Goal: Task Accomplishment & Management: Complete application form

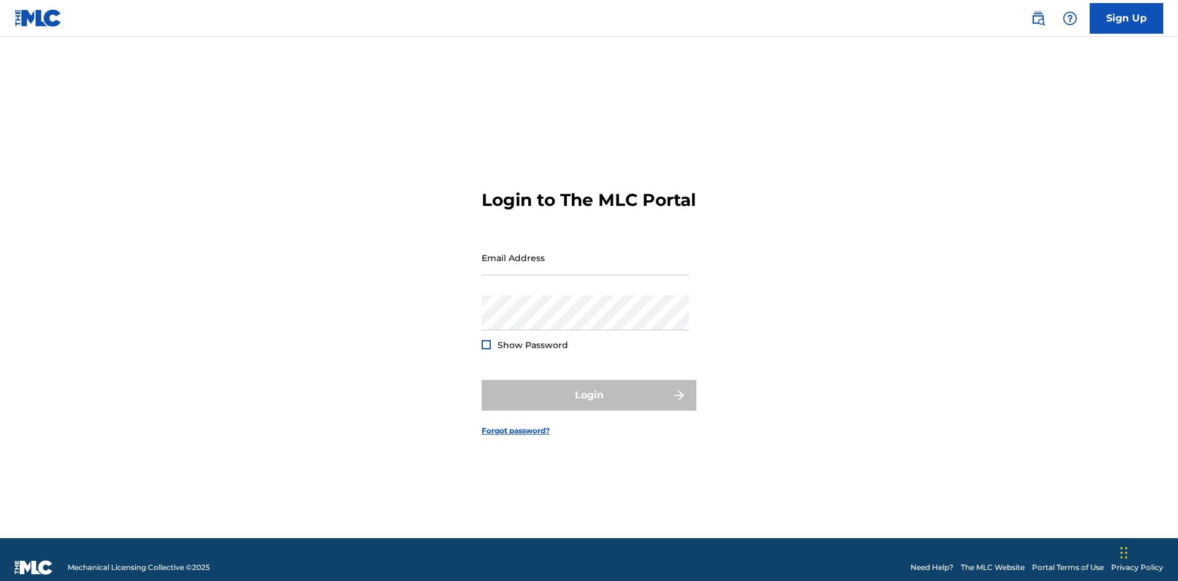
scroll to position [16, 0]
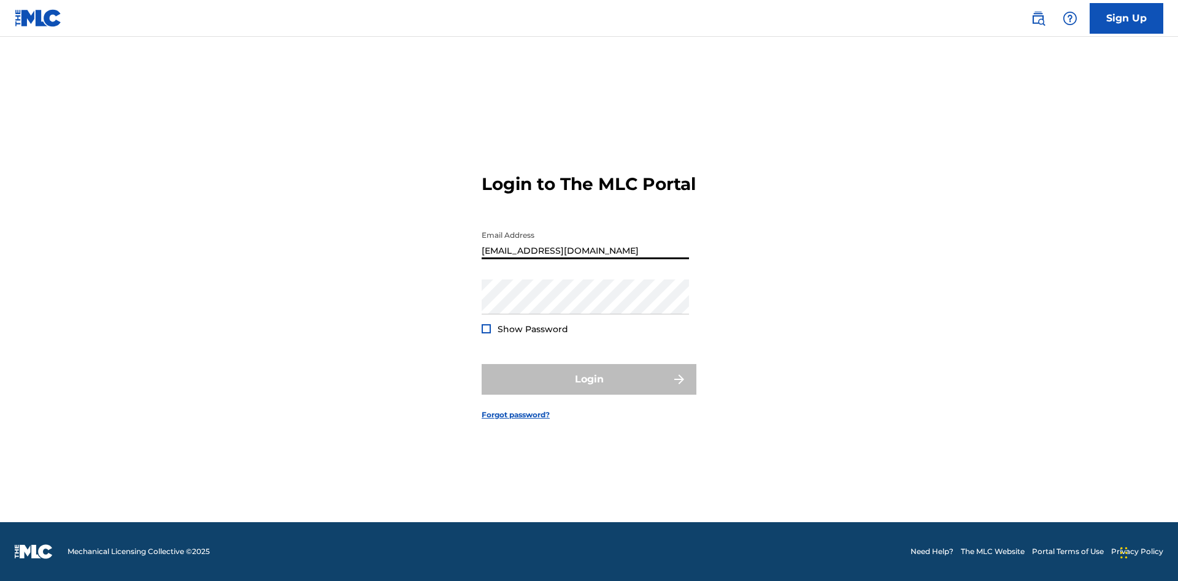
type input "[EMAIL_ADDRESS][DOMAIN_NAME]"
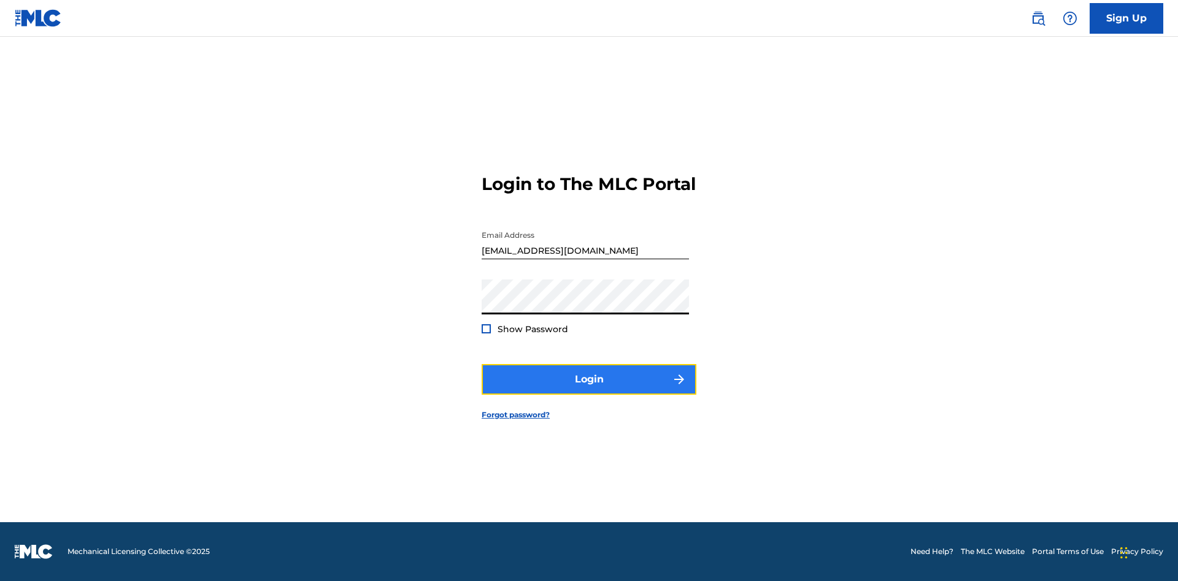
click at [589, 390] on button "Login" at bounding box center [588, 379] width 215 height 31
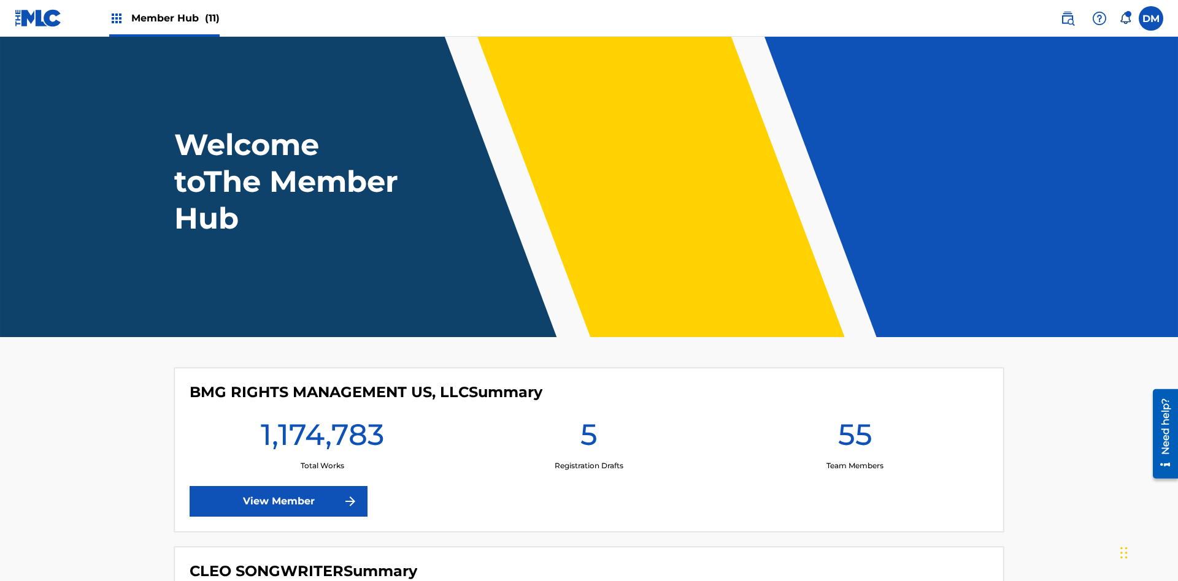
scroll to position [53, 0]
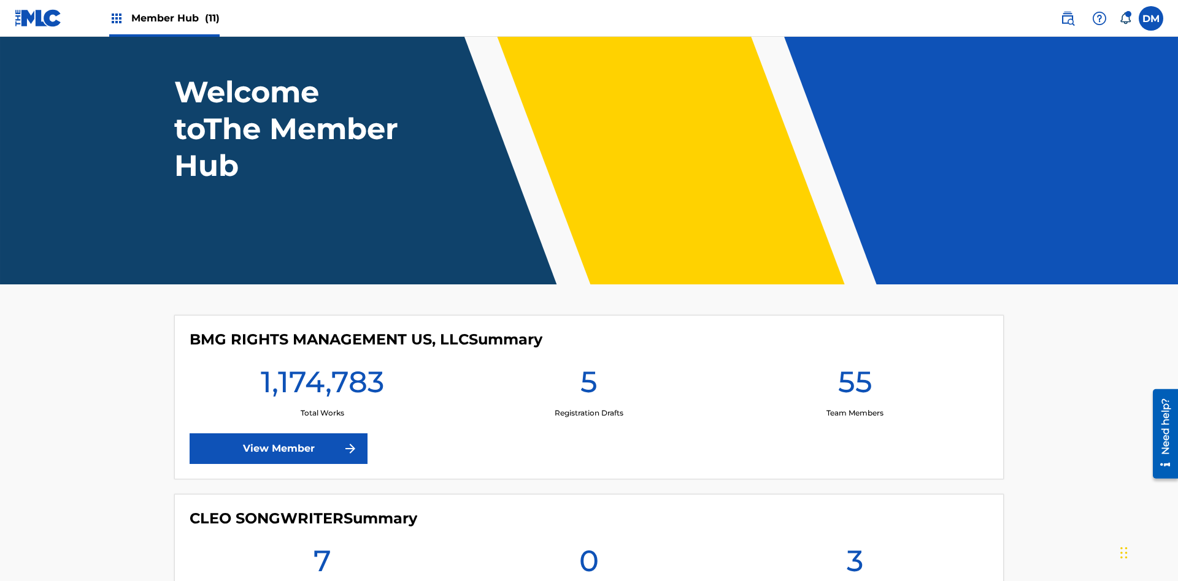
click at [175, 18] on span "Member Hub (11)" at bounding box center [175, 18] width 88 height 14
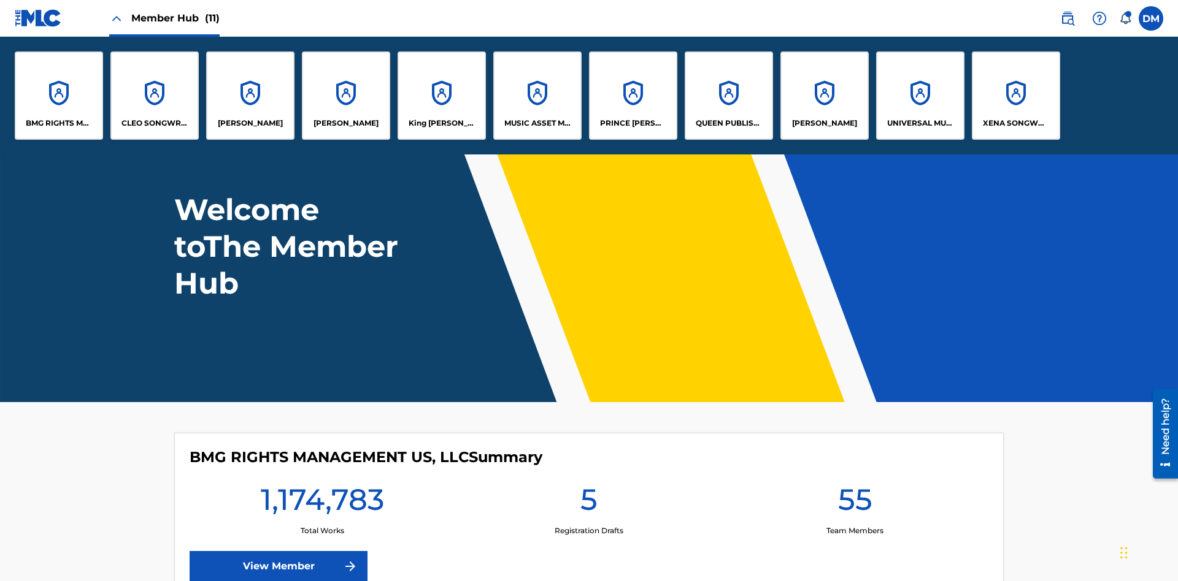
scroll to position [0, 0]
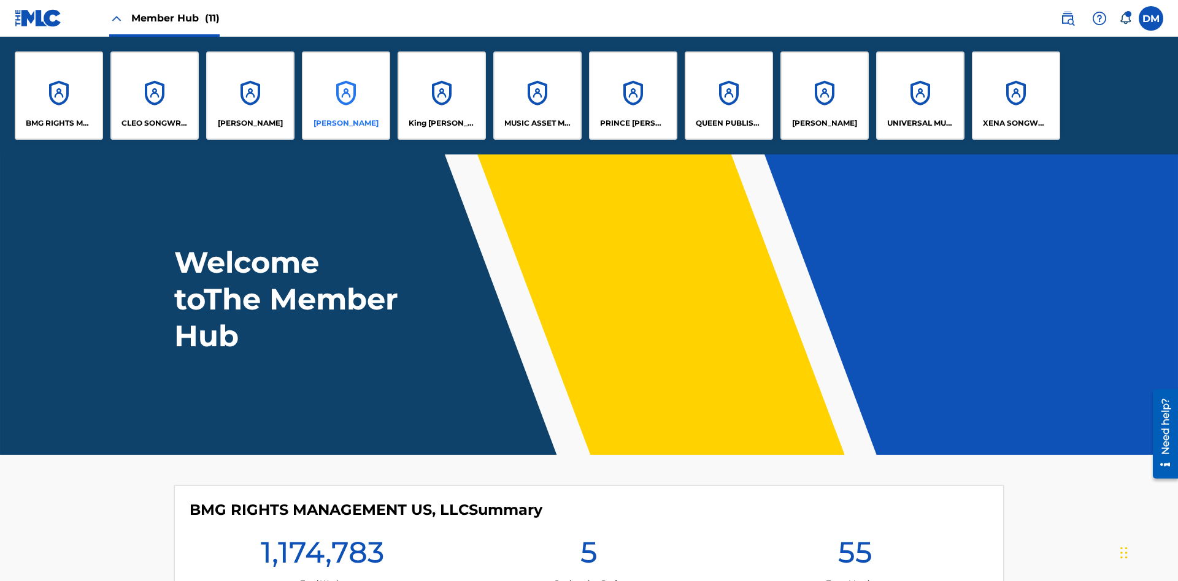
click at [346, 123] on p "[PERSON_NAME]" at bounding box center [345, 123] width 65 height 11
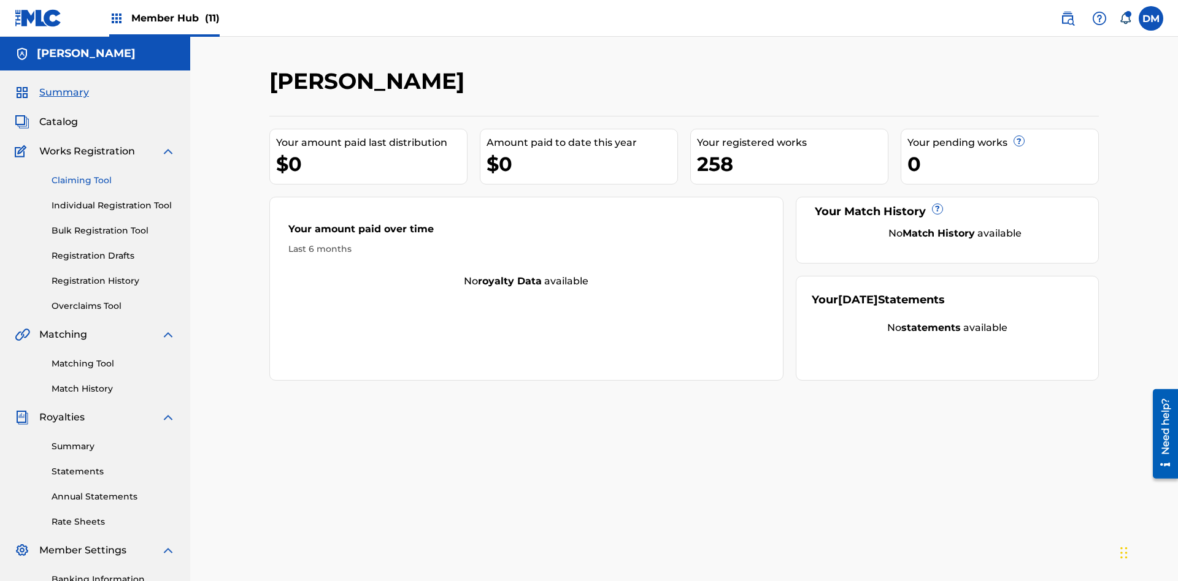
click at [113, 174] on link "Claiming Tool" at bounding box center [114, 180] width 124 height 13
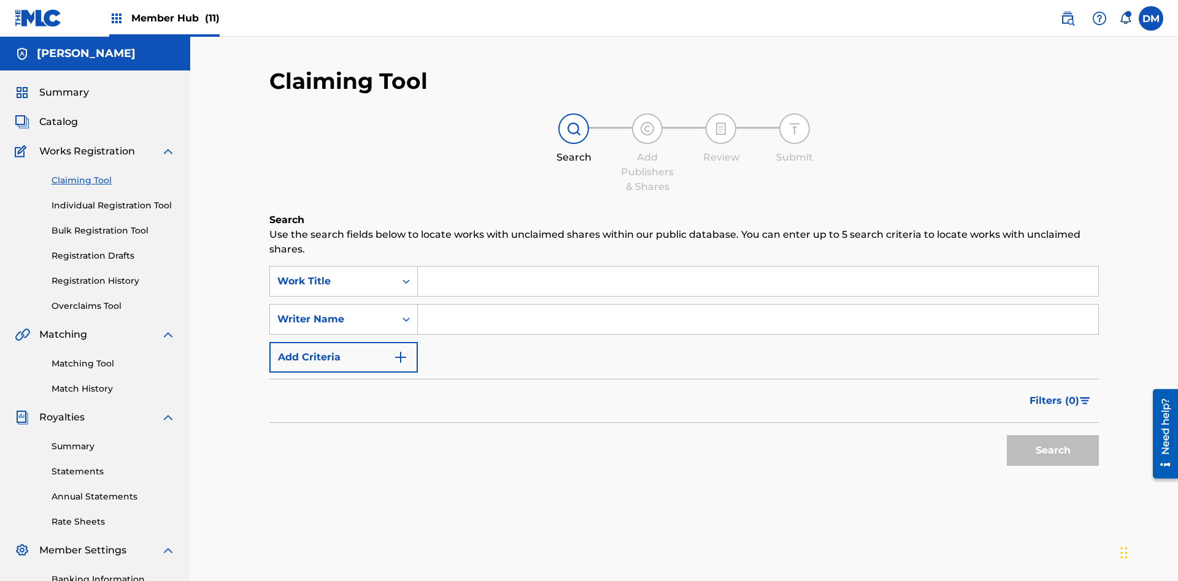
scroll to position [179, 0]
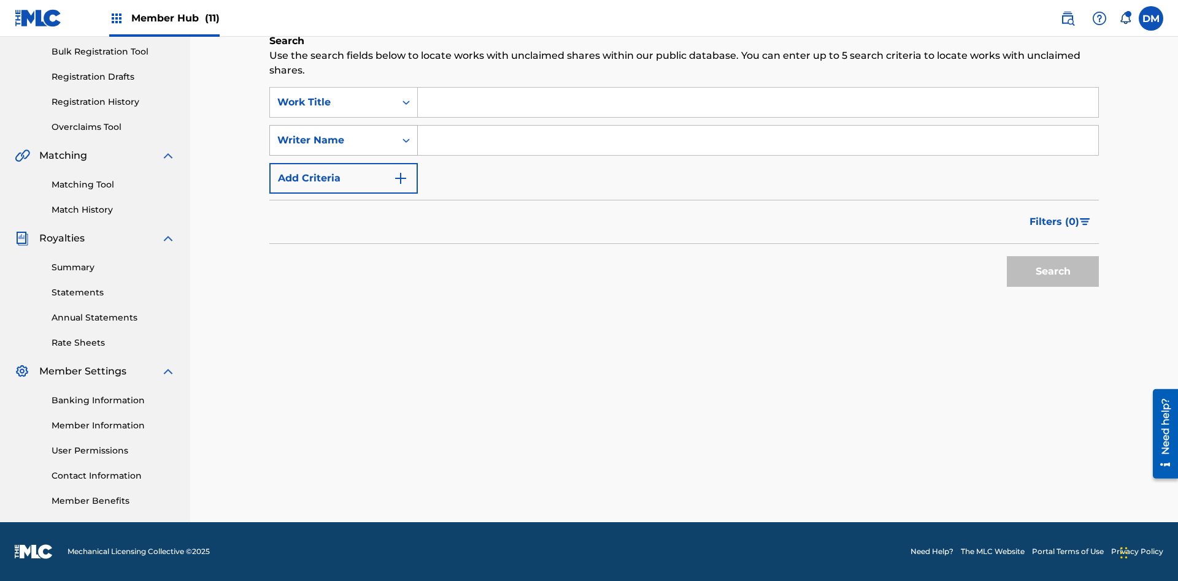
click at [332, 140] on div "Writer Name" at bounding box center [332, 140] width 110 height 15
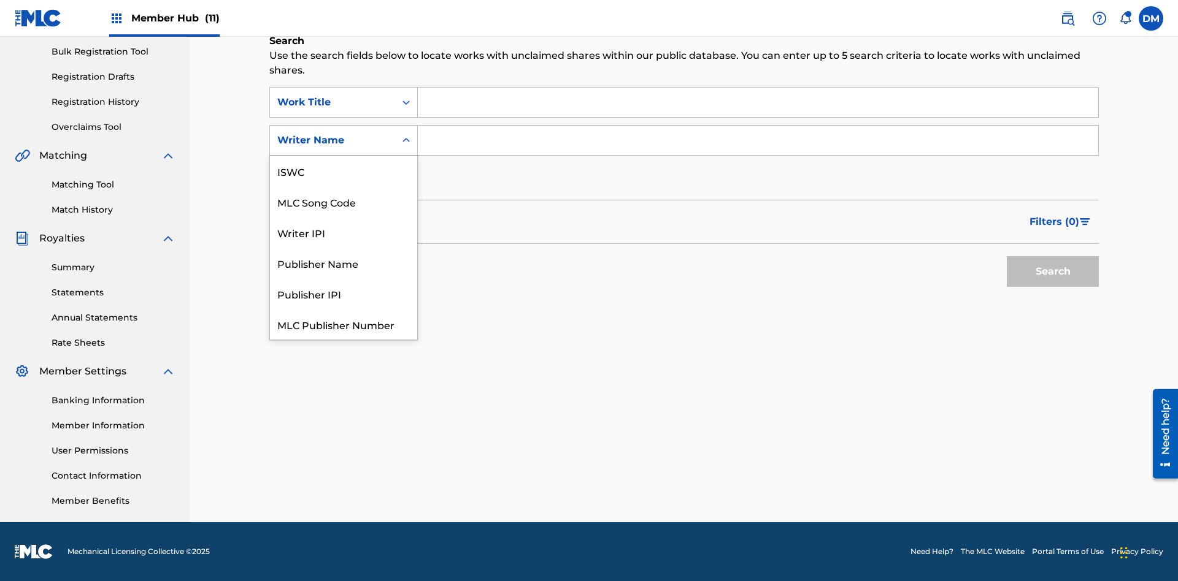
scroll to position [31, 0]
click at [343, 171] on div "MLC Song Code" at bounding box center [343, 171] width 147 height 31
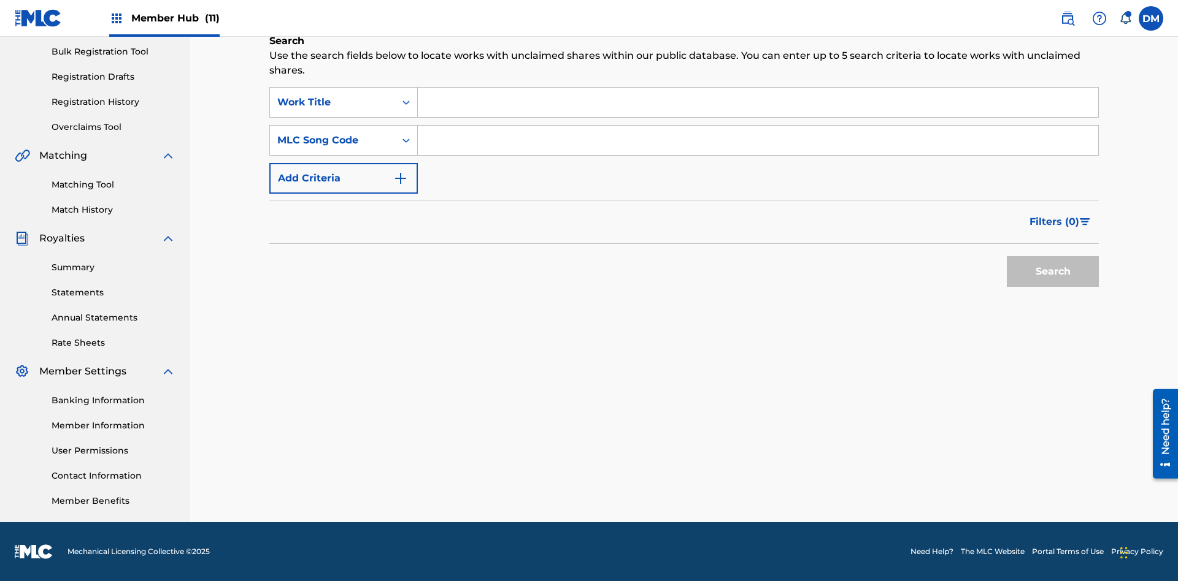
click at [758, 102] on input "Search Form" at bounding box center [758, 102] width 680 height 29
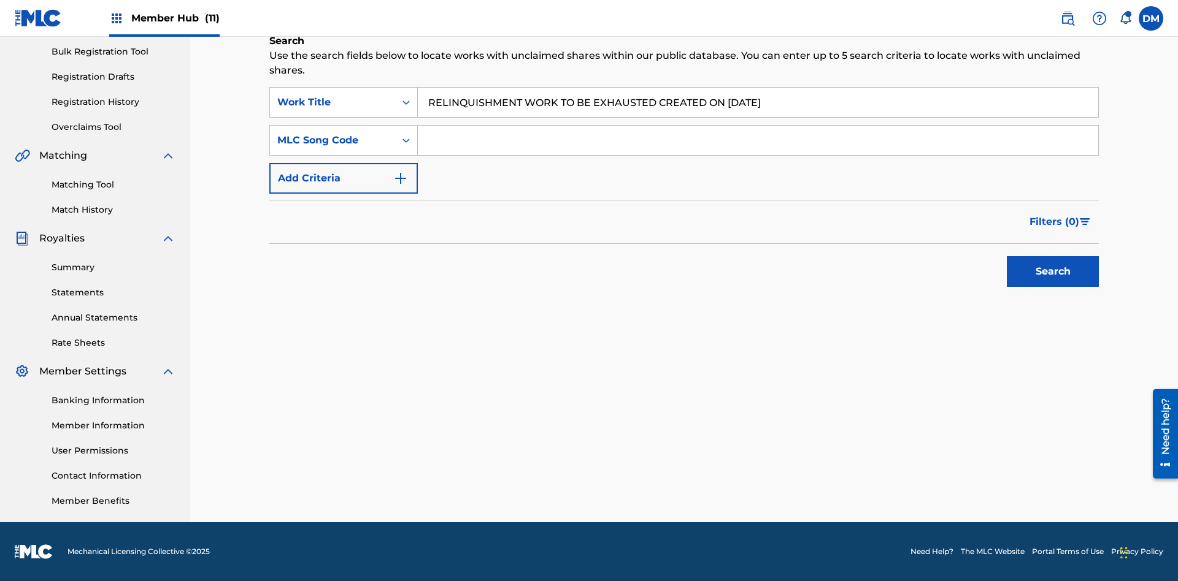
type input "RELINQUISHMENT WORK TO BE EXHAUSTED CREATED ON [DATE]"
click at [758, 140] on input "Search Form" at bounding box center [758, 140] width 680 height 29
type input "RC6939"
click at [1053, 272] on button "Search" at bounding box center [1053, 271] width 92 height 31
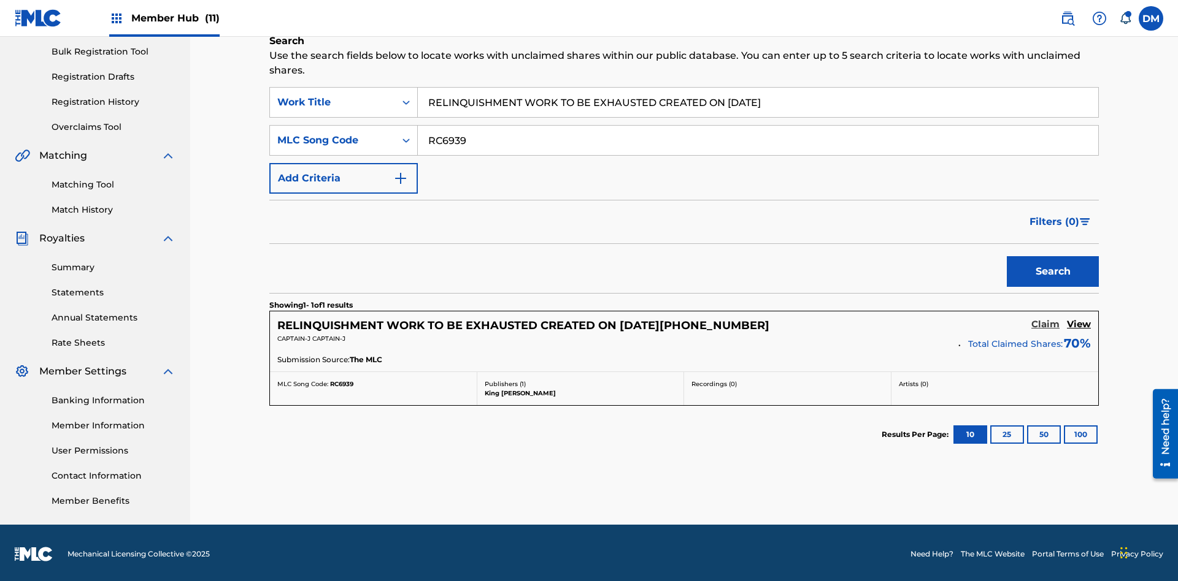
click at [1045, 322] on h5 "Claim" at bounding box center [1045, 325] width 28 height 12
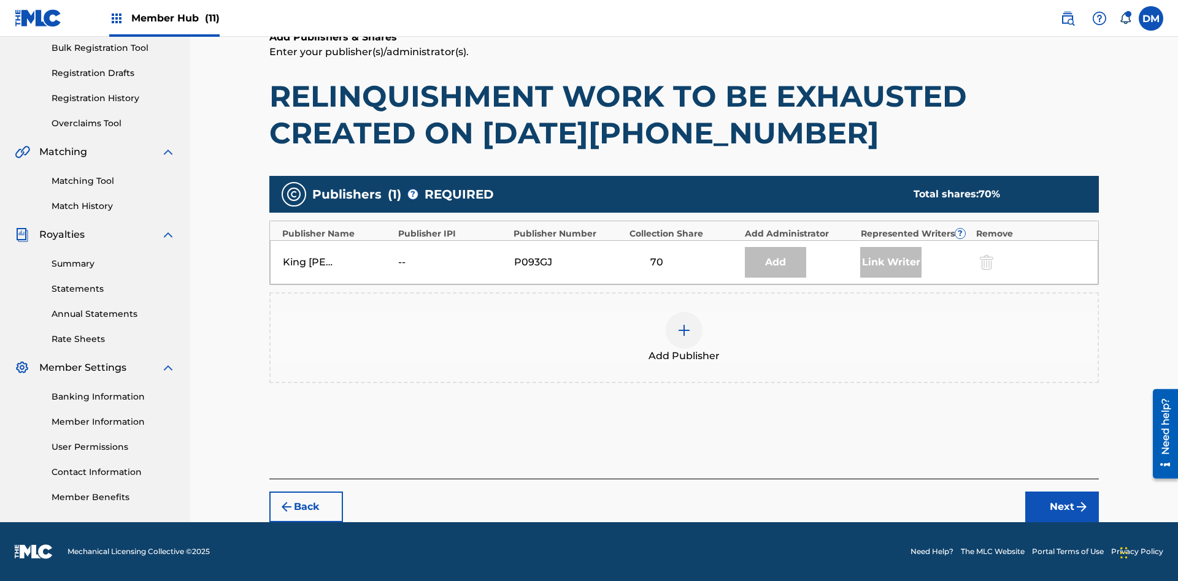
click at [684, 331] on img at bounding box center [684, 330] width 15 height 15
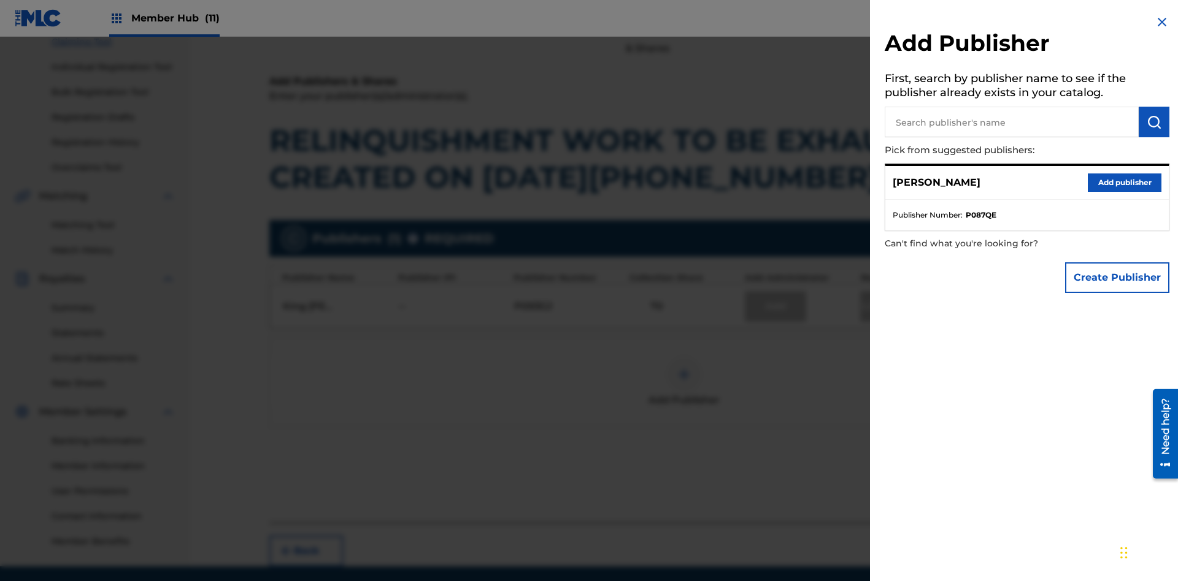
click at [1011, 122] on input "text" at bounding box center [1011, 122] width 254 height 31
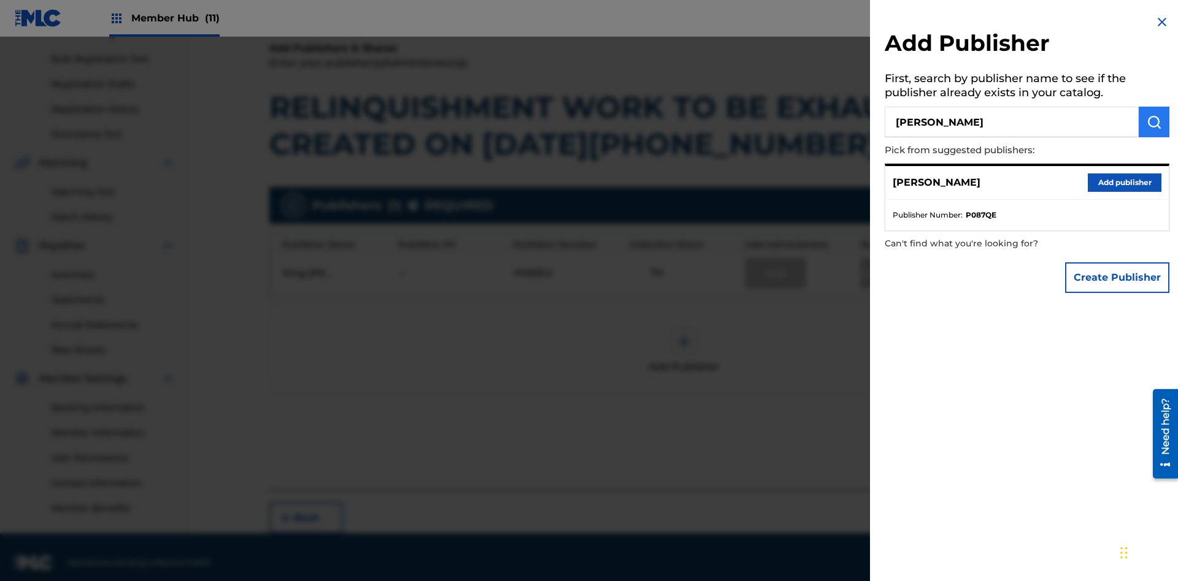
type input "[PERSON_NAME]"
click at [1154, 122] on img "submit" at bounding box center [1153, 122] width 15 height 15
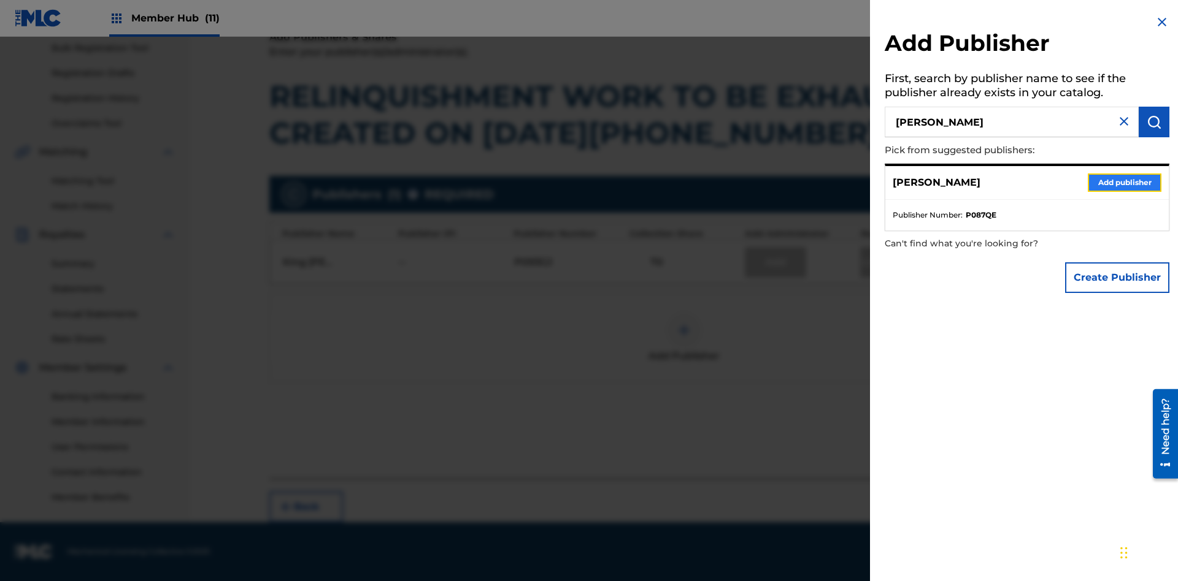
click at [1124, 182] on button "Add publisher" at bounding box center [1124, 183] width 74 height 18
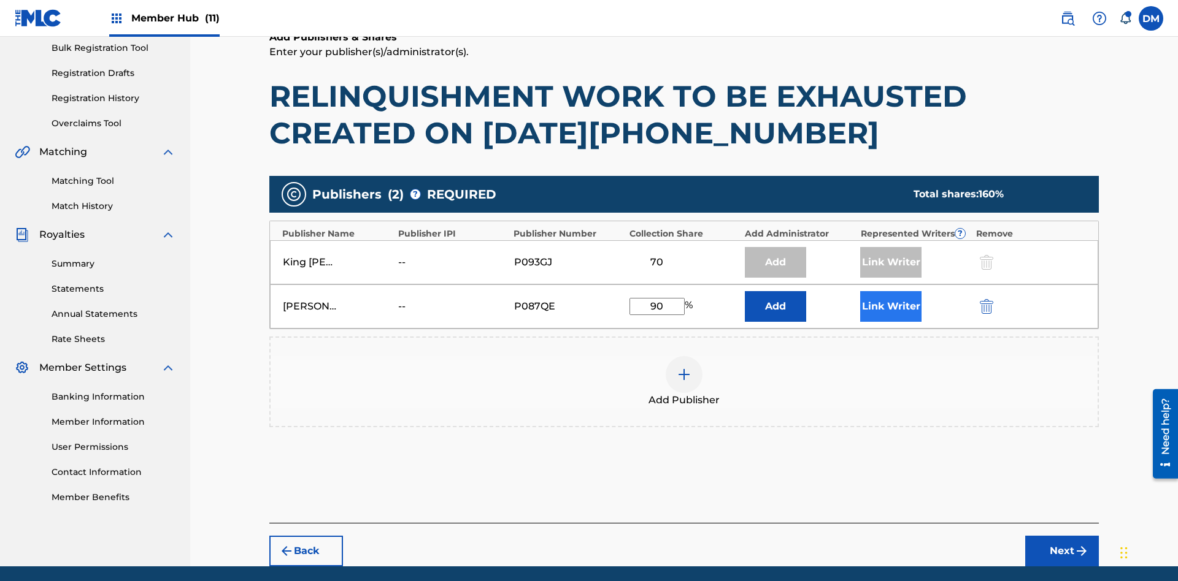
type input "90"
click at [891, 291] on button "Link Writer" at bounding box center [890, 306] width 61 height 31
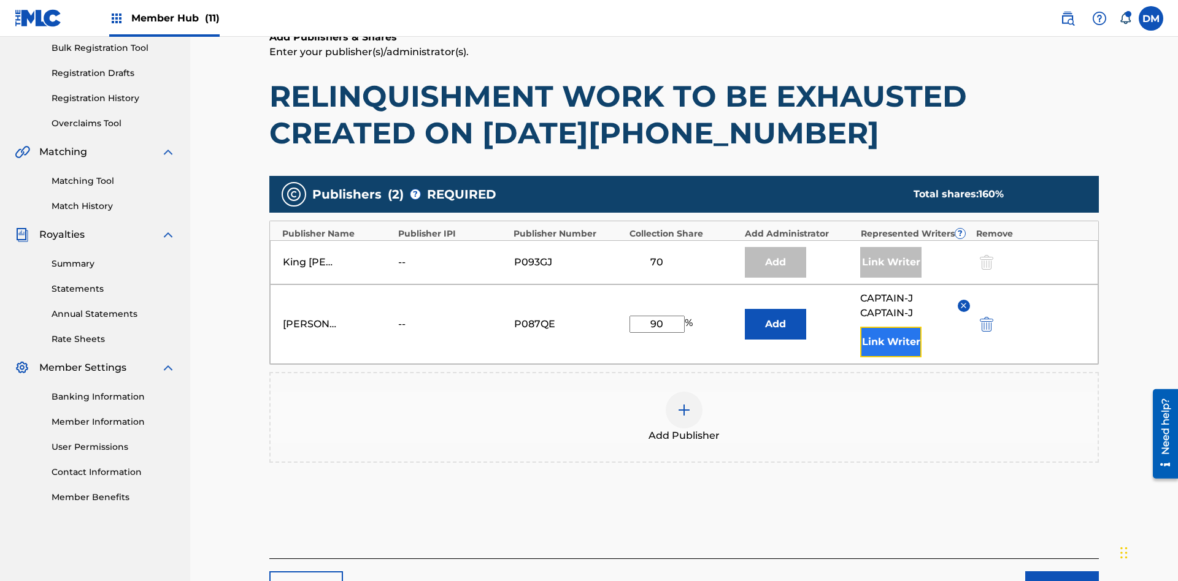
click at [891, 327] on button "Link Writer" at bounding box center [890, 342] width 61 height 31
click at [1062, 572] on button "Next" at bounding box center [1062, 587] width 74 height 31
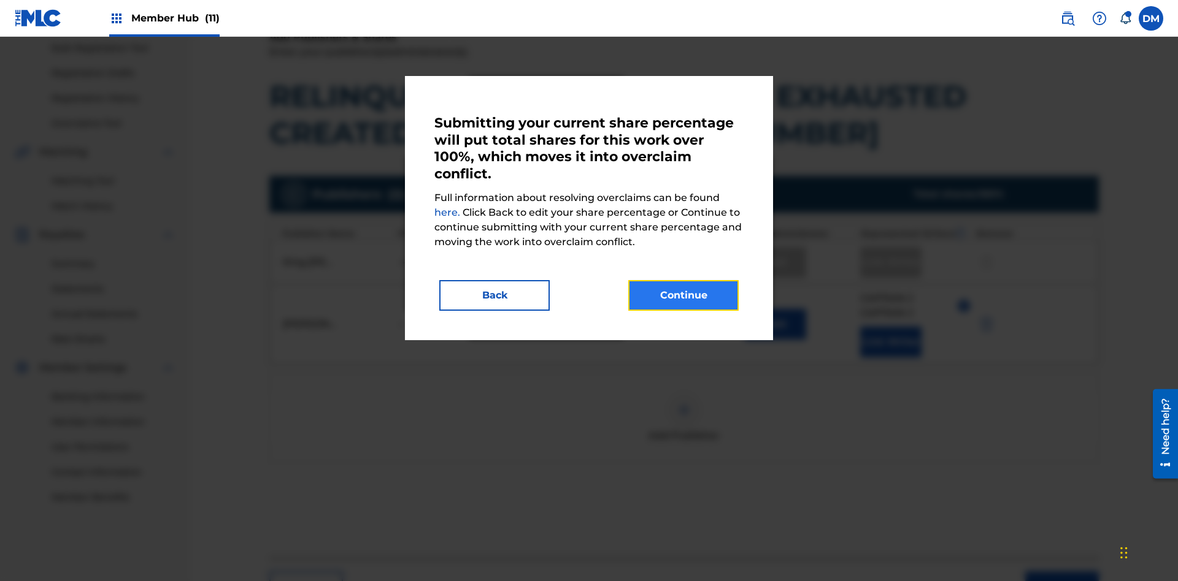
click at [683, 296] on button "Continue" at bounding box center [683, 295] width 110 height 31
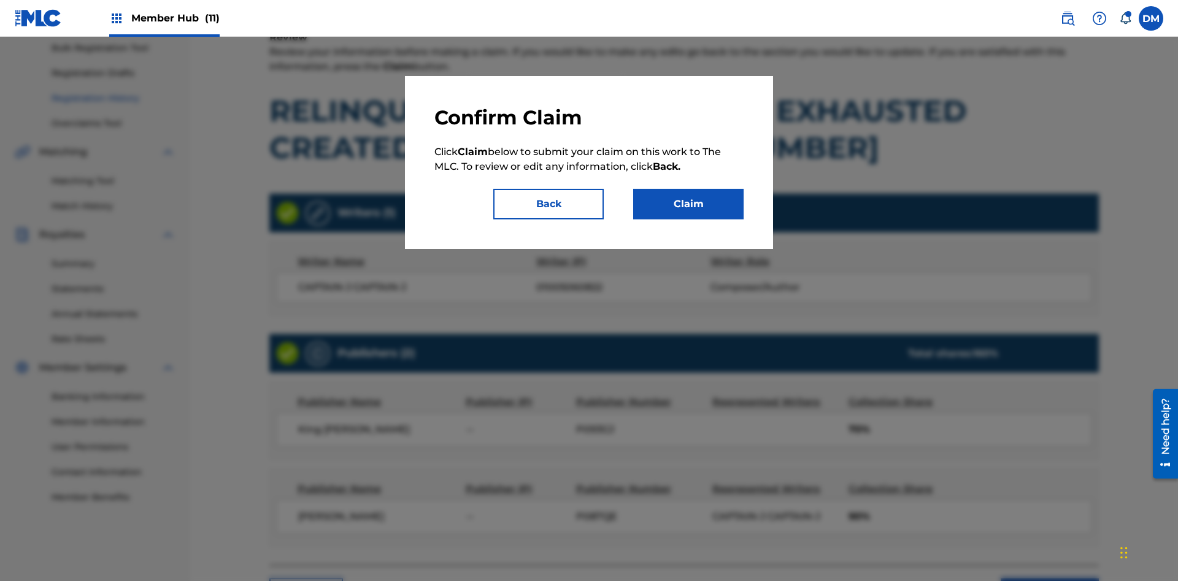
click at [688, 204] on button "Claim" at bounding box center [688, 204] width 110 height 31
click at [113, 102] on link "Registration History" at bounding box center [114, 98] width 124 height 13
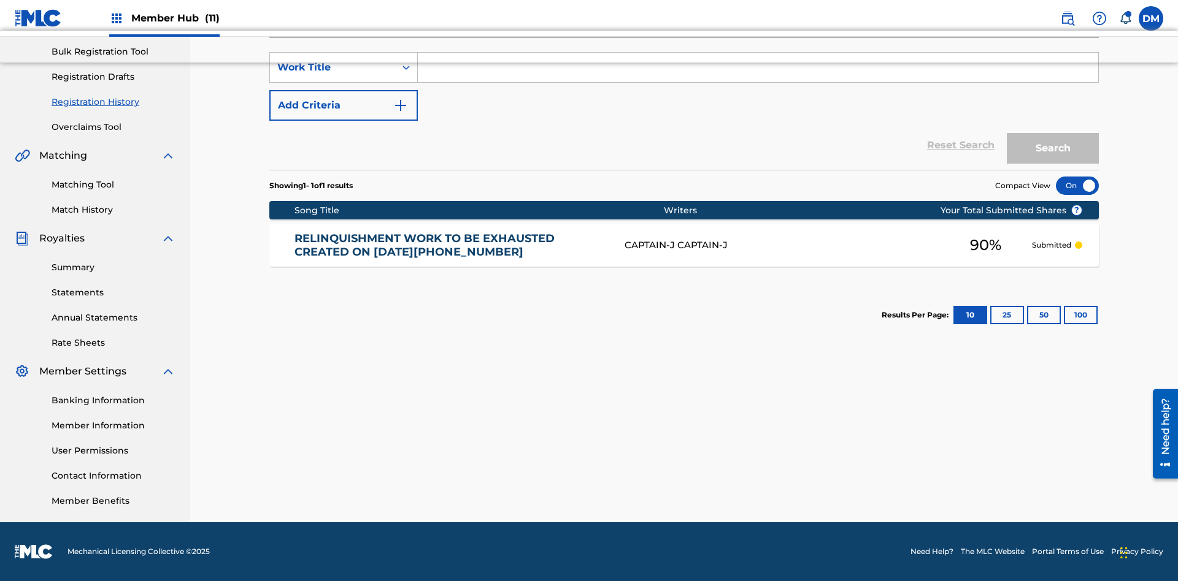
click at [758, 82] on input "Search Form" at bounding box center [758, 67] width 680 height 29
click at [1053, 148] on button "Search" at bounding box center [1053, 148] width 92 height 31
click at [1077, 186] on div at bounding box center [1077, 186] width 43 height 18
click at [684, 245] on div "CAPTAIN-J CAPTAIN-J" at bounding box center [781, 246] width 315 height 14
